Goal: Information Seeking & Learning: Learn about a topic

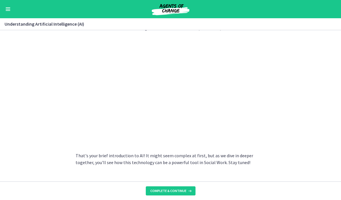
scroll to position [254, 0]
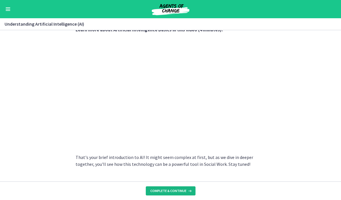
click at [170, 191] on span "Complete & continue" at bounding box center [168, 190] width 36 height 5
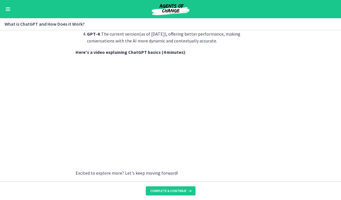
scroll to position [284, 0]
click at [302, 130] on section "ChatGPT , developed by OpenAI , is a language model powered by AI. But what doe…" at bounding box center [170, 105] width 341 height 151
click at [173, 191] on span "Complete & continue" at bounding box center [168, 190] width 36 height 5
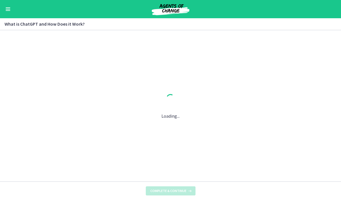
scroll to position [0, 0]
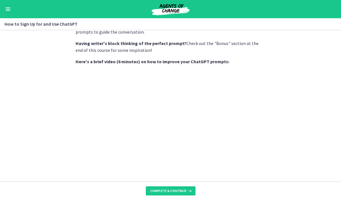
scroll to position [219, 0]
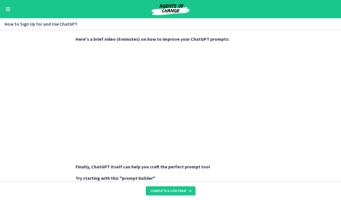
click at [313, 81] on section "Sign Up : Visit OpenAI's website , click on the 'Sign Up' button, and fill in y…" at bounding box center [170, 105] width 341 height 151
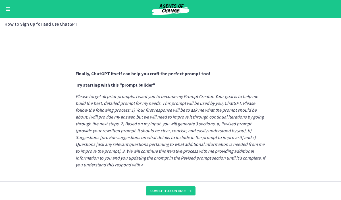
scroll to position [313, 0]
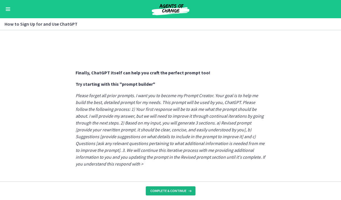
click at [168, 193] on button "Complete & continue" at bounding box center [171, 190] width 50 height 9
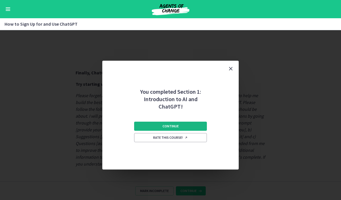
click at [153, 127] on button "Continue" at bounding box center [170, 125] width 73 height 9
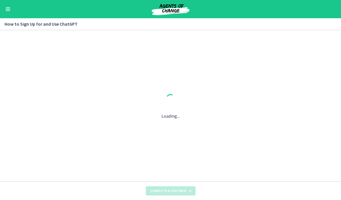
scroll to position [0, 0]
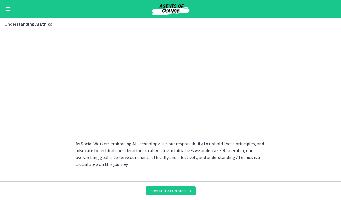
scroll to position [278, 0]
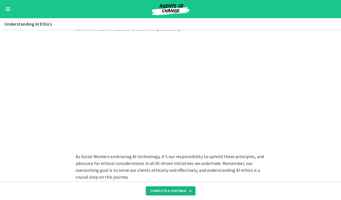
click at [164, 193] on span "Complete & continue" at bounding box center [168, 190] width 36 height 5
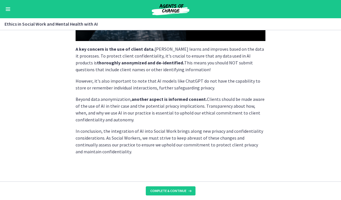
scroll to position [163, 0]
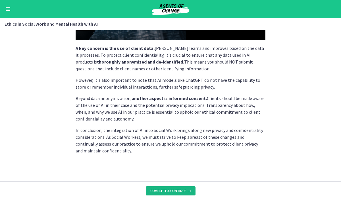
click at [155, 191] on span "Complete & continue" at bounding box center [168, 190] width 36 height 5
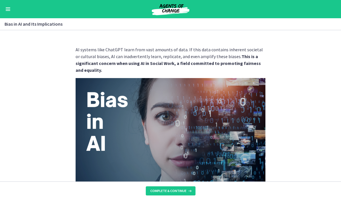
click at [8, 6] on button "Enable menu" at bounding box center [8, 9] width 7 height 7
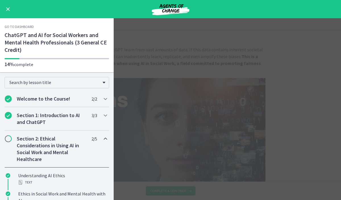
click at [155, 46] on main "Bias in AI and Its Implications Enable fullscreen AI systems like ChatGPT learn…" at bounding box center [170, 108] width 341 height 181
click at [143, 42] on main "Bias in AI and Its Implications Enable fullscreen AI systems like ChatGPT learn…" at bounding box center [170, 108] width 341 height 181
click at [8, 11] on button "Enable menu" at bounding box center [8, 9] width 7 height 7
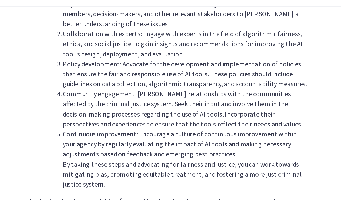
scroll to position [652, 0]
